Goal: Information Seeking & Learning: Learn about a topic

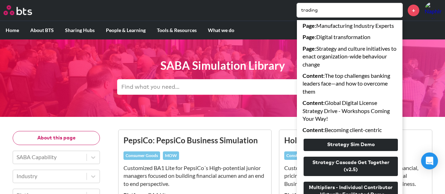
scroll to position [170, 0]
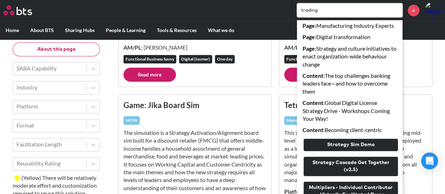
click at [46, 124] on div at bounding box center [50, 125] width 67 height 9
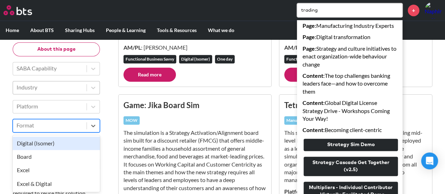
click at [60, 89] on div at bounding box center [50, 87] width 67 height 9
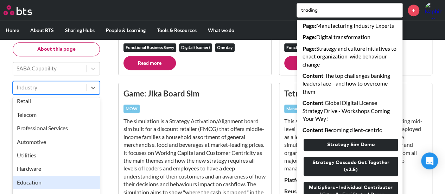
scroll to position [224, 0]
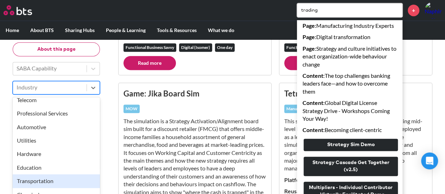
click at [58, 181] on div "Transportation" at bounding box center [56, 181] width 87 height 13
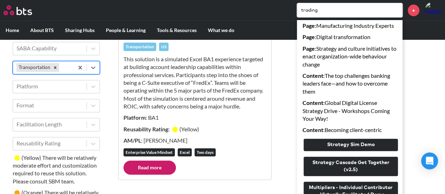
scroll to position [76, 0]
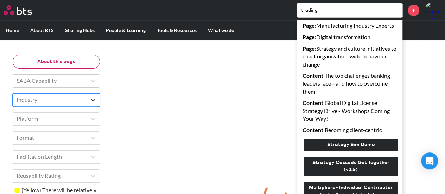
click at [98, 101] on div at bounding box center [93, 100] width 13 height 13
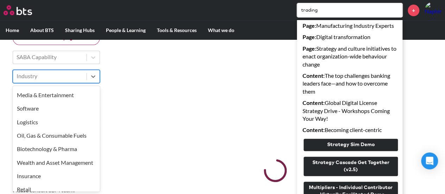
scroll to position [224, 0]
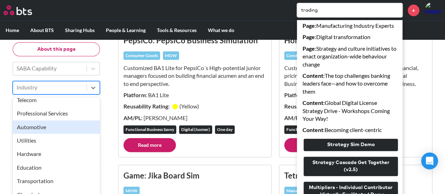
click at [74, 131] on div "Automotive" at bounding box center [56, 126] width 87 height 13
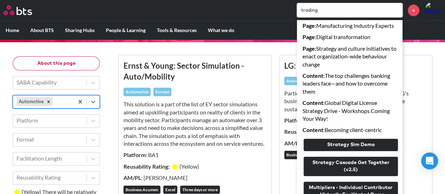
scroll to position [65, 0]
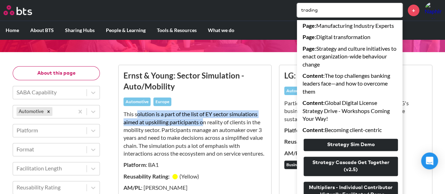
drag, startPoint x: 137, startPoint y: 115, endPoint x: 210, endPoint y: 130, distance: 75.1
click at [206, 120] on p "This solution is a part of the list of EY sector simulations aimed at upskillin…" at bounding box center [195, 133] width 143 height 47
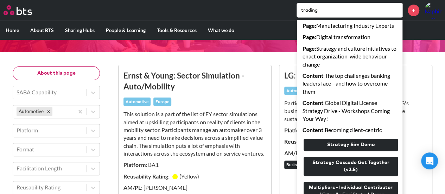
click at [211, 133] on p "This solution is a part of the list of EY sector simulations aimed at upskillin…" at bounding box center [195, 133] width 143 height 47
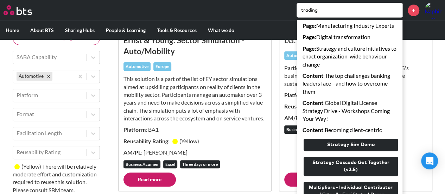
click at [358, 10] on input "trading" at bounding box center [350, 10] width 106 height 14
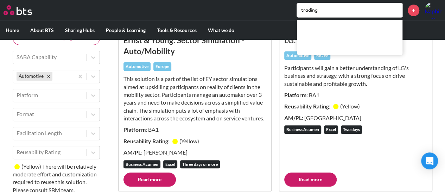
click at [417, 143] on div "LG: BU Leader BA Automotive MOW Participants will gain a better understanding o…" at bounding box center [356, 104] width 143 height 138
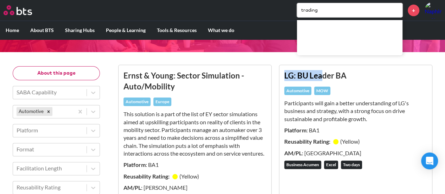
drag, startPoint x: 285, startPoint y: 77, endPoint x: 321, endPoint y: 79, distance: 36.3
click at [321, 79] on h3 "LG: BU Leader BA" at bounding box center [356, 75] width 143 height 11
click at [330, 78] on h3 "LG: BU Leader BA" at bounding box center [356, 75] width 143 height 11
drag, startPoint x: 299, startPoint y: 105, endPoint x: 363, endPoint y: 104, distance: 64.4
click at [339, 103] on p "Participants will gain a better understanding of LG's business and strategy, wi…" at bounding box center [356, 111] width 143 height 24
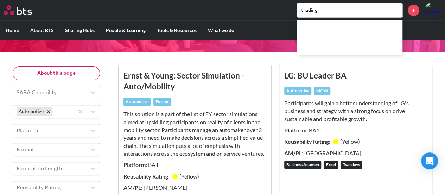
click at [364, 105] on p "Participants will gain a better understanding of LG's business and strategy, wi…" at bounding box center [356, 111] width 143 height 24
drag, startPoint x: 326, startPoint y: 104, endPoint x: 366, endPoint y: 106, distance: 39.1
click at [366, 106] on p "Participants will gain a better understanding of LG's business and strategy, wi…" at bounding box center [356, 111] width 143 height 24
click at [314, 111] on p "Participants will gain a better understanding of LG's business and strategy, wi…" at bounding box center [356, 111] width 143 height 24
drag, startPoint x: 293, startPoint y: 111, endPoint x: 348, endPoint y: 111, distance: 54.6
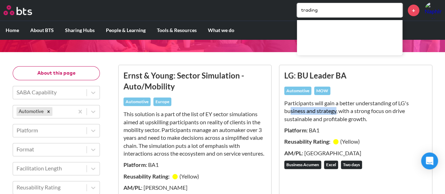
click at [336, 111] on p "Participants will gain a better understanding of LG's business and strategy, wi…" at bounding box center [356, 111] width 143 height 24
click at [349, 111] on p "Participants will gain a better understanding of LG's business and strategy, wi…" at bounding box center [356, 111] width 143 height 24
drag, startPoint x: 351, startPoint y: 111, endPoint x: 399, endPoint y: 111, distance: 47.9
click at [399, 111] on p "Participants will gain a better understanding of LG's business and strategy, wi…" at bounding box center [356, 111] width 143 height 24
click at [316, 115] on p "Participants will gain a better understanding of LG's business and strategy, wi…" at bounding box center [356, 111] width 143 height 24
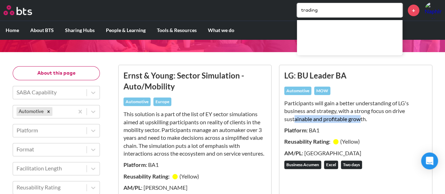
drag, startPoint x: 294, startPoint y: 115, endPoint x: 361, endPoint y: 121, distance: 67.2
click at [361, 121] on p "Participants will gain a better understanding of LG's business and strategy, wi…" at bounding box center [356, 111] width 143 height 24
click at [296, 116] on p "Participants will gain a better understanding of LG's business and strategy, wi…" at bounding box center [356, 111] width 143 height 24
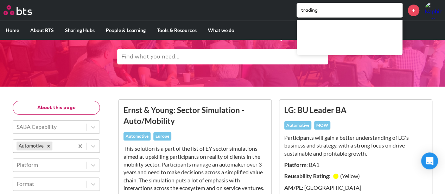
scroll to position [30, 0]
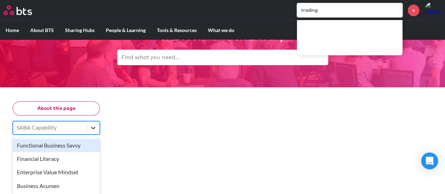
click at [92, 127] on icon at bounding box center [93, 128] width 4 height 2
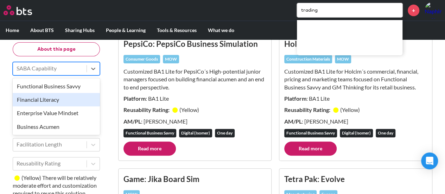
scroll to position [100, 0]
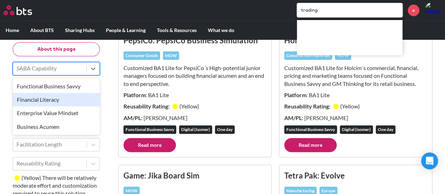
click at [58, 100] on div "Financial Literacy" at bounding box center [56, 99] width 87 height 13
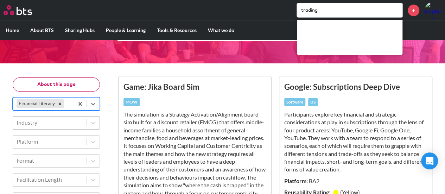
scroll to position [65, 0]
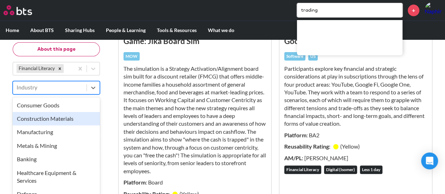
scroll to position [100, 0]
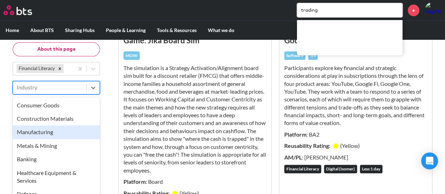
click at [69, 132] on div "Manufacturing" at bounding box center [56, 132] width 87 height 13
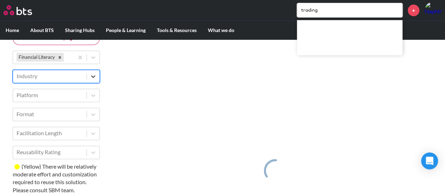
click at [92, 75] on icon at bounding box center [93, 76] width 4 height 2
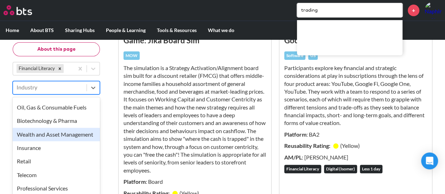
scroll to position [176, 0]
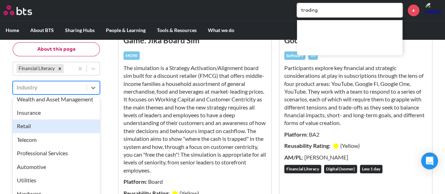
click at [64, 133] on div "Retail" at bounding box center [56, 126] width 87 height 13
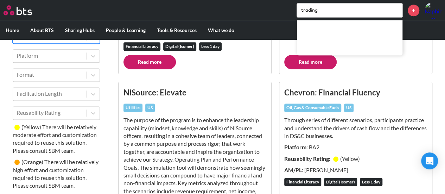
scroll to position [452, 0]
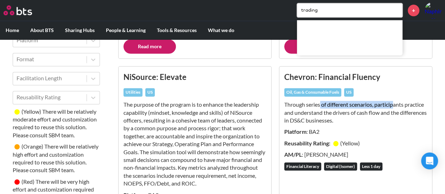
drag, startPoint x: 320, startPoint y: 106, endPoint x: 396, endPoint y: 108, distance: 75.7
click at [396, 108] on p "Through series of different scenarios, participants practice and understand the…" at bounding box center [356, 113] width 143 height 24
click at [404, 105] on p "Through series of different scenarios, participants practice and understand the…" at bounding box center [356, 113] width 143 height 24
drag, startPoint x: 332, startPoint y: 110, endPoint x: 360, endPoint y: 112, distance: 27.2
click at [360, 112] on p "Through series of different scenarios, participants practice and understand the…" at bounding box center [356, 113] width 143 height 24
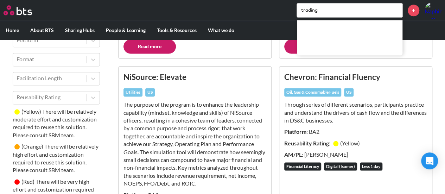
click at [373, 112] on p "Through series of different scenarios, participants practice and understand the…" at bounding box center [356, 113] width 143 height 24
drag, startPoint x: 302, startPoint y: 110, endPoint x: 356, endPoint y: 111, distance: 53.5
click at [356, 111] on p "Through series of different scenarios, participants practice and understand the…" at bounding box center [356, 113] width 143 height 24
click at [376, 110] on p "Through series of different scenarios, participants practice and understand the…" at bounding box center [356, 113] width 143 height 24
drag, startPoint x: 314, startPoint y: 113, endPoint x: 345, endPoint y: 119, distance: 31.7
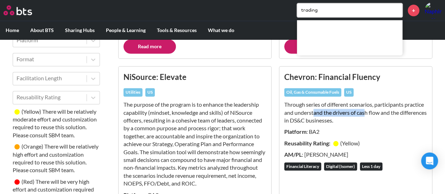
click at [367, 112] on p "Through series of different scenarios, participants practice and understand the…" at bounding box center [356, 113] width 143 height 24
click at [301, 120] on p "Through series of different scenarios, participants practice and understand the…" at bounding box center [356, 113] width 143 height 24
drag, startPoint x: 311, startPoint y: 121, endPoint x: 369, endPoint y: 117, distance: 57.9
click at [369, 117] on p "Through series of different scenarios, participants practice and understand the…" at bounding box center [356, 113] width 143 height 24
click at [288, 113] on p "Through series of different scenarios, participants practice and understand the…" at bounding box center [356, 113] width 143 height 24
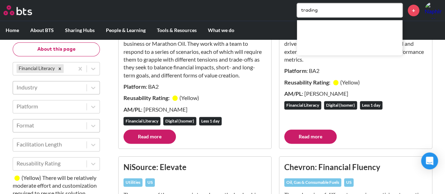
scroll to position [351, 0]
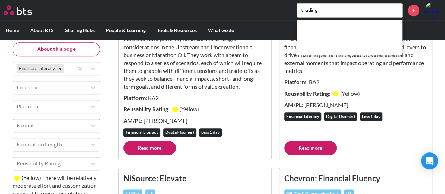
click at [54, 127] on div at bounding box center [50, 125] width 67 height 9
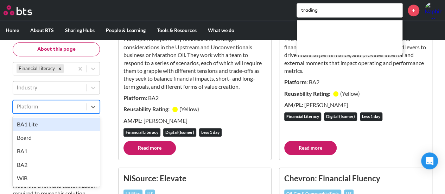
click at [54, 110] on div at bounding box center [50, 106] width 67 height 9
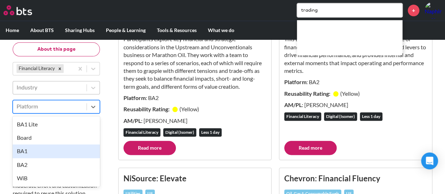
click at [36, 150] on div "BA1" at bounding box center [56, 151] width 87 height 13
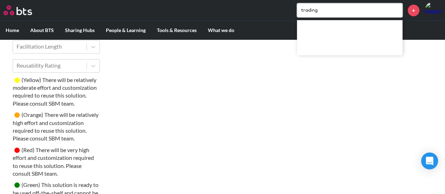
scroll to position [132, 0]
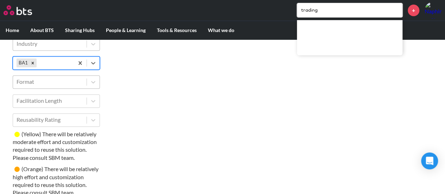
click at [42, 83] on div at bounding box center [50, 81] width 67 height 9
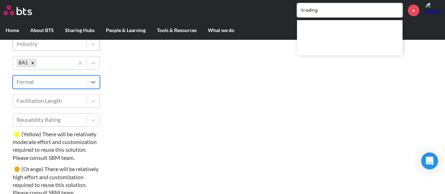
click at [51, 83] on div at bounding box center [50, 81] width 67 height 9
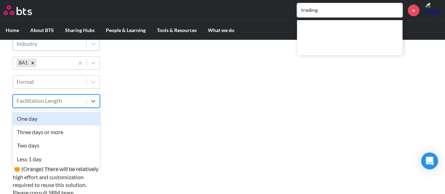
click at [37, 105] on div at bounding box center [50, 100] width 67 height 9
click at [38, 116] on div "One day" at bounding box center [56, 118] width 87 height 13
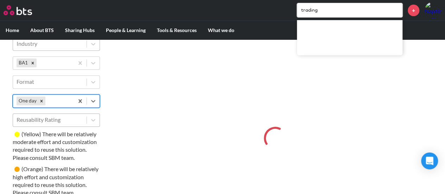
click at [41, 122] on div at bounding box center [50, 119] width 67 height 9
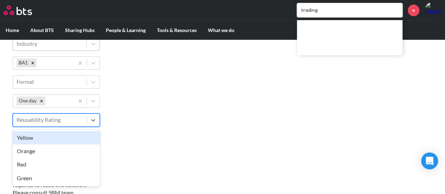
click at [35, 139] on div "Yellow" at bounding box center [56, 137] width 87 height 13
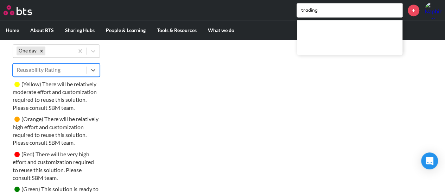
scroll to position [203, 0]
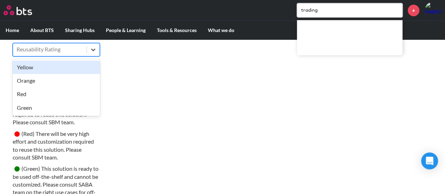
click at [87, 54] on div at bounding box center [93, 49] width 13 height 13
click at [62, 66] on div "Yellow" at bounding box center [56, 67] width 87 height 13
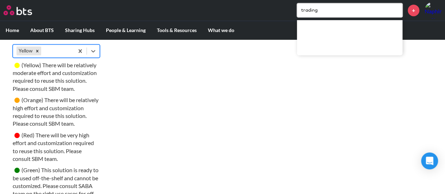
scroll to position [132, 0]
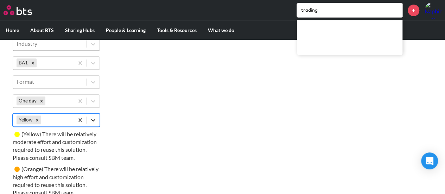
click at [95, 120] on icon at bounding box center [93, 120] width 7 height 7
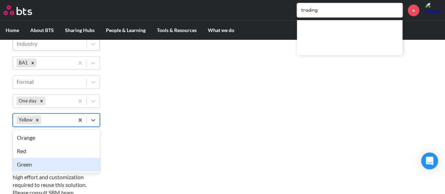
click at [52, 164] on div "Green" at bounding box center [56, 164] width 87 height 13
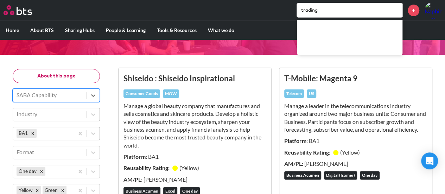
scroll to position [97, 0]
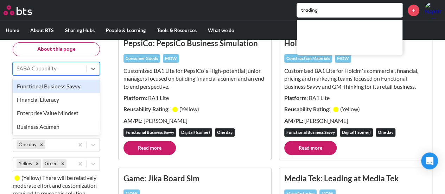
click at [65, 63] on div "SABA Capability" at bounding box center [50, 69] width 74 height 12
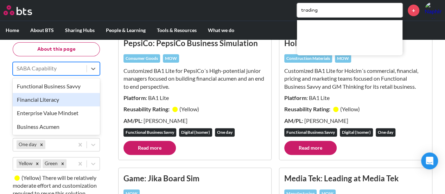
click at [46, 102] on div "Financial Literacy" at bounding box center [56, 99] width 87 height 13
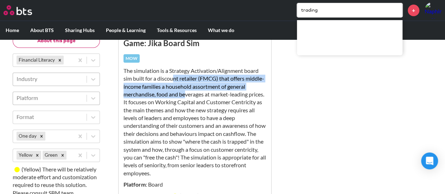
drag, startPoint x: 175, startPoint y: 78, endPoint x: 185, endPoint y: 92, distance: 17.2
click at [185, 92] on p "The simulation is a Strategy Activation/Alignment board sim built for a discoun…" at bounding box center [195, 122] width 143 height 110
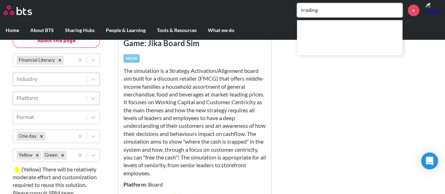
click at [186, 114] on p "The simulation is a Strategy Activation/Alignment board sim built for a discoun…" at bounding box center [195, 122] width 143 height 110
drag, startPoint x: 199, startPoint y: 67, endPoint x: 197, endPoint y: 70, distance: 3.8
click at [198, 68] on p "The simulation is a Strategy Activation/Alignment board sim built for a discoun…" at bounding box center [195, 122] width 143 height 110
click at [174, 76] on p "The simulation is a Strategy Activation/Alignment board sim built for a discoun…" at bounding box center [195, 122] width 143 height 110
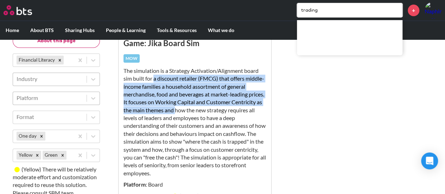
drag, startPoint x: 154, startPoint y: 80, endPoint x: 209, endPoint y: 111, distance: 62.8
click at [209, 111] on p "The simulation is a Strategy Activation/Alignment board sim built for a discoun…" at bounding box center [195, 122] width 143 height 110
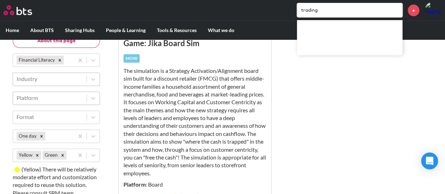
click at [204, 130] on p "The simulation is a Strategy Activation/Alignment board sim built for a discoun…" at bounding box center [195, 122] width 143 height 110
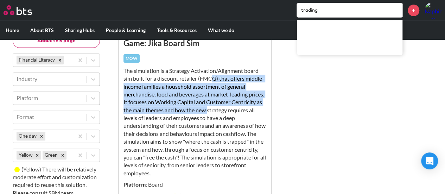
drag, startPoint x: 214, startPoint y: 76, endPoint x: 240, endPoint y: 110, distance: 42.7
click at [240, 109] on p "The simulation is a Strategy Activation/Alignment board sim built for a discoun…" at bounding box center [195, 122] width 143 height 110
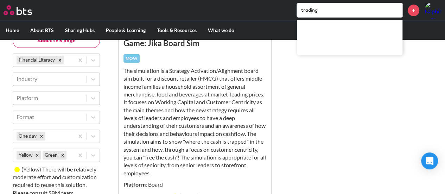
click at [164, 133] on p "The simulation is a Strategy Activation/Alignment board sim built for a discoun…" at bounding box center [195, 122] width 143 height 110
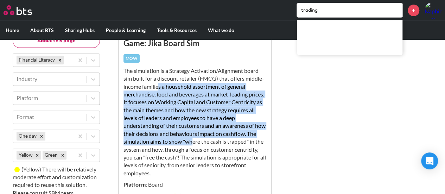
drag, startPoint x: 164, startPoint y: 87, endPoint x: 202, endPoint y: 137, distance: 62.9
click at [202, 141] on p "The simulation is a Strategy Activation/Alignment board sim built for a discoun…" at bounding box center [195, 122] width 143 height 110
click at [197, 106] on p "The simulation is a Strategy Activation/Alignment board sim built for a discoun…" at bounding box center [195, 122] width 143 height 110
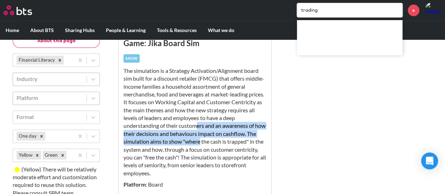
drag, startPoint x: 199, startPoint y: 121, endPoint x: 211, endPoint y: 144, distance: 25.4
click at [211, 144] on p "The simulation is a Strategy Activation/Alignment board sim built for a discoun…" at bounding box center [195, 122] width 143 height 110
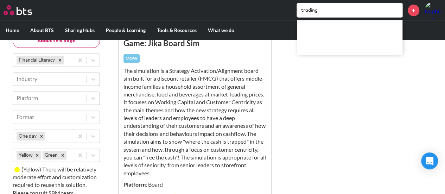
click at [210, 161] on p "The simulation is a Strategy Activation/Alignment board sim built for a discoun…" at bounding box center [195, 122] width 143 height 110
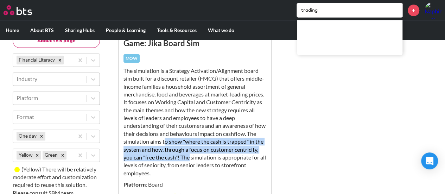
drag, startPoint x: 177, startPoint y: 140, endPoint x: 220, endPoint y: 154, distance: 45.1
click at [218, 154] on p "The simulation is a Strategy Activation/Alignment board sim built for a discoun…" at bounding box center [195, 122] width 143 height 110
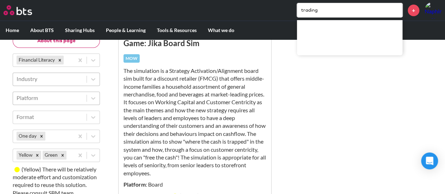
click at [222, 162] on p "The simulation is a Strategy Activation/Alignment board sim built for a discoun…" at bounding box center [195, 122] width 143 height 110
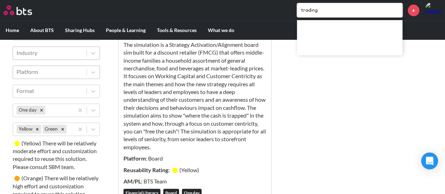
scroll to position [132, 0]
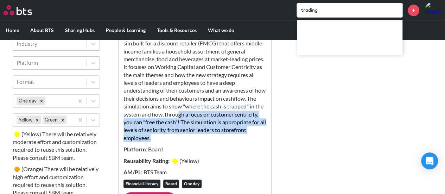
drag, startPoint x: 188, startPoint y: 115, endPoint x: 206, endPoint y: 136, distance: 27.8
click at [200, 135] on p "The simulation is a Strategy Activation/Alignment board sim built for a discoun…" at bounding box center [195, 87] width 143 height 110
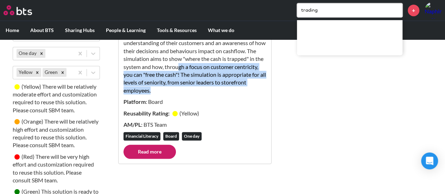
scroll to position [203, 0]
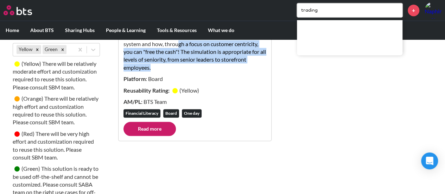
click at [146, 131] on link "Read more" at bounding box center [150, 129] width 52 height 14
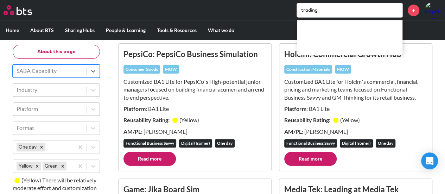
scroll to position [97, 0]
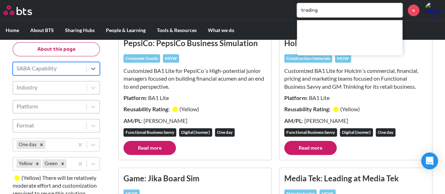
click at [87, 126] on div "Format" at bounding box center [50, 126] width 74 height 12
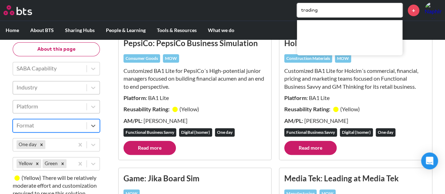
click at [87, 126] on div "Format" at bounding box center [50, 126] width 74 height 12
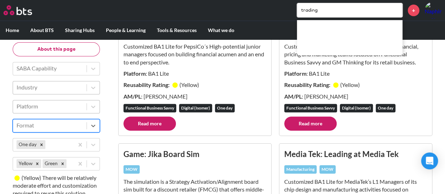
scroll to position [168, 0]
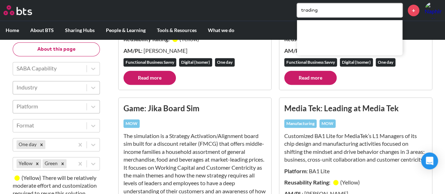
drag, startPoint x: 321, startPoint y: 10, endPoint x: 261, endPoint y: 1, distance: 61.5
click at [265, 4] on div "trading +" at bounding box center [243, 10] width 397 height 17
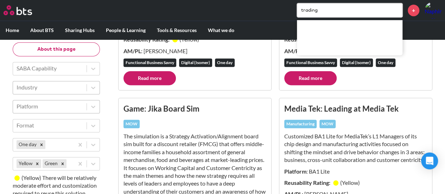
click at [320, 12] on input "trading" at bounding box center [350, 10] width 106 height 14
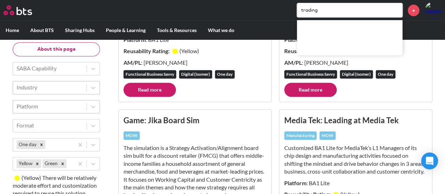
drag, startPoint x: 321, startPoint y: 10, endPoint x: 257, endPoint y: 3, distance: 64.5
click at [257, 3] on div "trading +" at bounding box center [243, 10] width 397 height 17
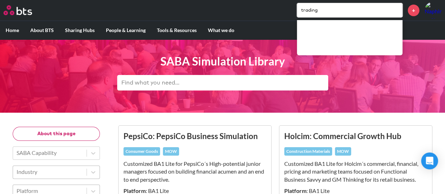
scroll to position [0, 0]
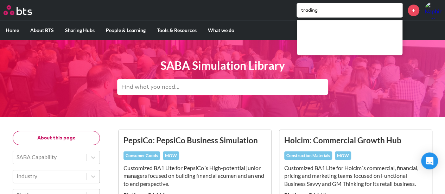
click at [111, 83] on header "SABA Simulation Library" at bounding box center [222, 77] width 445 height 77
click at [168, 88] on input "text" at bounding box center [222, 86] width 211 height 15
paste input "trading"
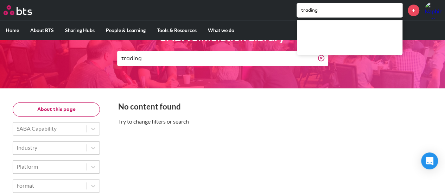
scroll to position [35, 0]
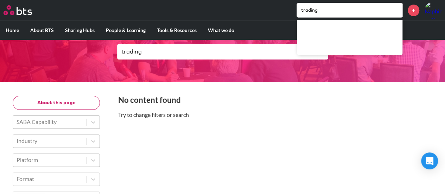
click at [46, 122] on div at bounding box center [50, 121] width 67 height 9
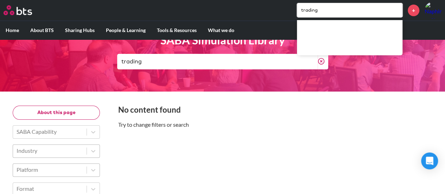
drag, startPoint x: 320, startPoint y: 11, endPoint x: 262, endPoint y: 3, distance: 58.6
click at [262, 3] on div "trading +" at bounding box center [243, 10] width 397 height 17
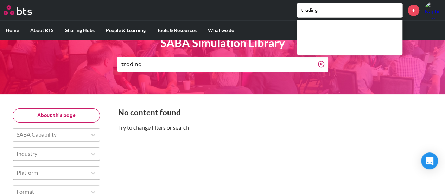
drag, startPoint x: 148, startPoint y: 67, endPoint x: 83, endPoint y: 58, distance: 65.0
click at [83, 58] on header "SABA Simulation Library trading" at bounding box center [222, 55] width 445 height 77
paste input "Stryker"
type input "Stryker"
drag, startPoint x: 331, startPoint y: 8, endPoint x: 227, endPoint y: 6, distance: 103.5
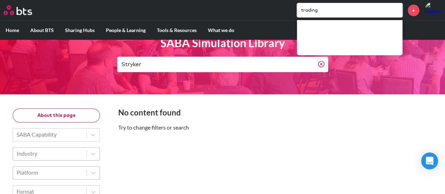
click at [227, 6] on div "trading +" at bounding box center [243, 10] width 397 height 17
paste input "Stryker"
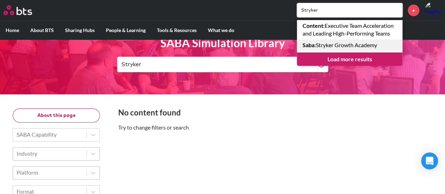
click at [358, 48] on link "Saba : Stryker Growth Academy" at bounding box center [350, 44] width 106 height 11
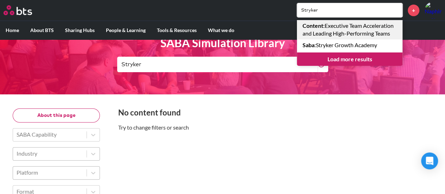
click at [343, 32] on link "Content : Executive Team Acceleration and Leading High-Performing Teams" at bounding box center [350, 29] width 106 height 19
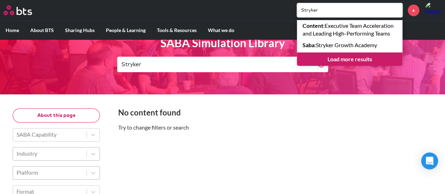
drag, startPoint x: 336, startPoint y: 15, endPoint x: 288, endPoint y: 8, distance: 48.0
click at [268, 8] on div "Stryker Content : Executive Team Acceleration and Leading High-Performing Teams…" at bounding box center [243, 10] width 397 height 17
paste input "Vodafone"
type input "Vodafone"
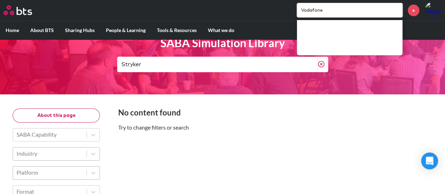
click at [324, 8] on input "Vodafone" at bounding box center [350, 10] width 106 height 14
drag, startPoint x: 330, startPoint y: 12, endPoint x: 279, endPoint y: 11, distance: 50.4
click at [279, 11] on div "Vodafone +" at bounding box center [243, 10] width 397 height 17
drag, startPoint x: 113, startPoint y: 59, endPoint x: 101, endPoint y: 59, distance: 12.3
click at [101, 59] on header "SABA Simulation Library Stryker" at bounding box center [222, 55] width 445 height 77
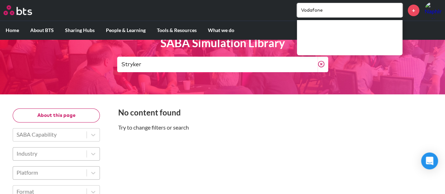
paste input "Vodafone"
type input "Vodafone"
click at [335, 13] on input "Vodafone" at bounding box center [350, 10] width 106 height 14
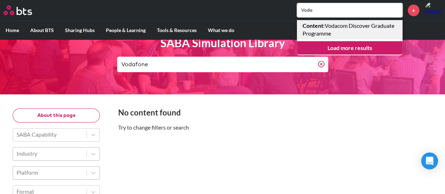
click at [361, 35] on link "Content : Vodacom Discover Graduate Programme" at bounding box center [350, 29] width 106 height 19
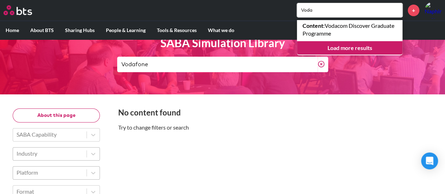
drag, startPoint x: 328, startPoint y: 9, endPoint x: 289, endPoint y: 6, distance: 39.2
click at [289, 6] on div "Voda Content : Vodacom Discover Graduate Programme Load more results +" at bounding box center [243, 10] width 397 height 17
paste input "Constellium"
type input "Constellium"
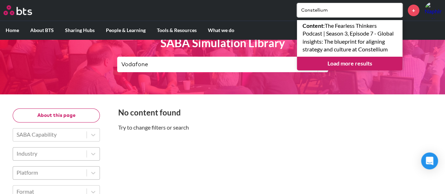
click at [152, 67] on input "Vodafone" at bounding box center [217, 64] width 201 height 15
click at [354, 59] on link "Load more results" at bounding box center [350, 63] width 106 height 13
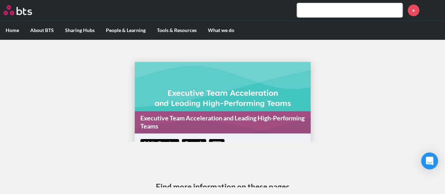
scroll to position [70, 0]
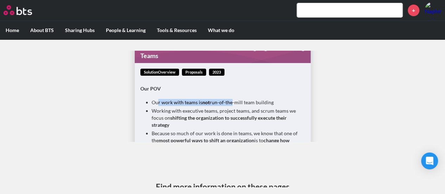
drag, startPoint x: 156, startPoint y: 103, endPoint x: 229, endPoint y: 101, distance: 73.3
click at [229, 101] on li "Our work with teams is not run-of-the-mill team building" at bounding box center [226, 102] width 148 height 7
click at [215, 110] on li "Working with executive teams, project teams, and scrum teams we focus on shifti…" at bounding box center [226, 117] width 148 height 21
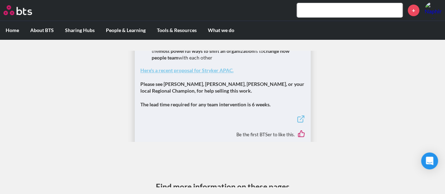
scroll to position [176, 0]
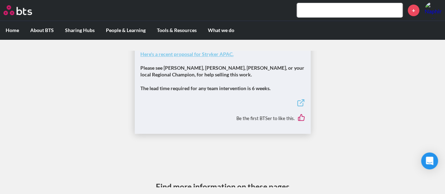
click at [202, 53] on link "Here's a recent proposal for Stryker APAC." at bounding box center [186, 54] width 93 height 6
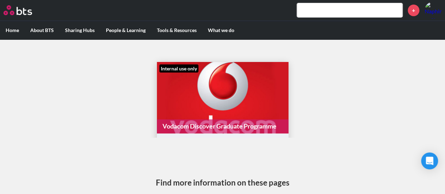
click at [233, 128] on link "Vodacom Discover Graduate Programme" at bounding box center [223, 126] width 132 height 14
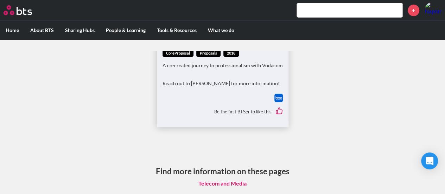
scroll to position [18, 0]
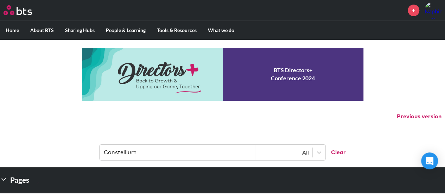
click at [146, 156] on input "Constellium" at bounding box center [178, 152] width 156 height 15
drag, startPoint x: 127, startPoint y: 148, endPoint x: 92, endPoint y: 144, distance: 35.4
click at [92, 144] on header "Constellium All Clear" at bounding box center [222, 149] width 445 height 37
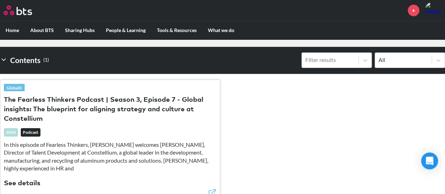
scroll to position [211, 0]
